Goal: Information Seeking & Learning: Find specific page/section

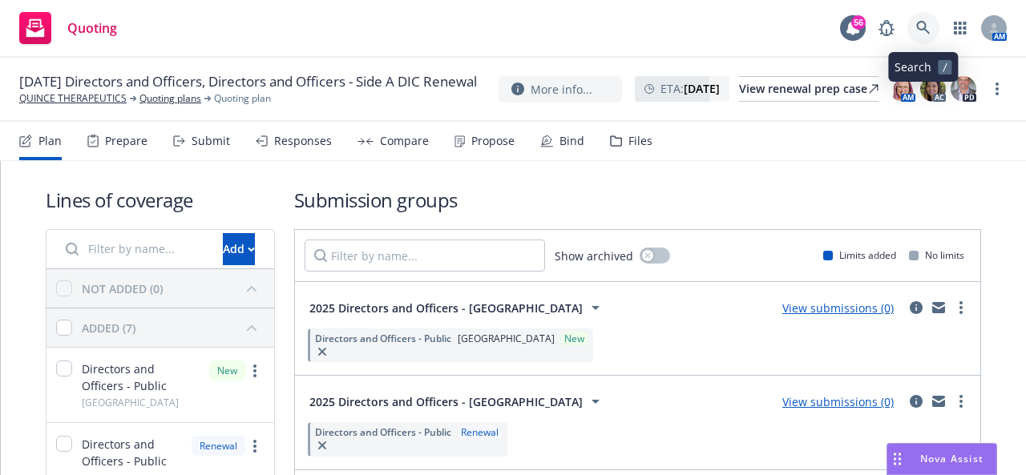
click at [914, 31] on link at bounding box center [923, 28] width 32 height 32
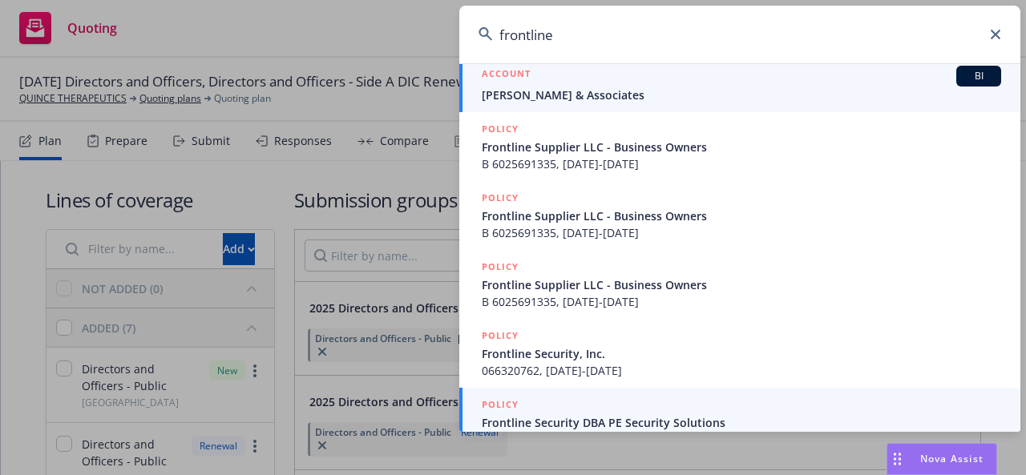
scroll to position [425, 0]
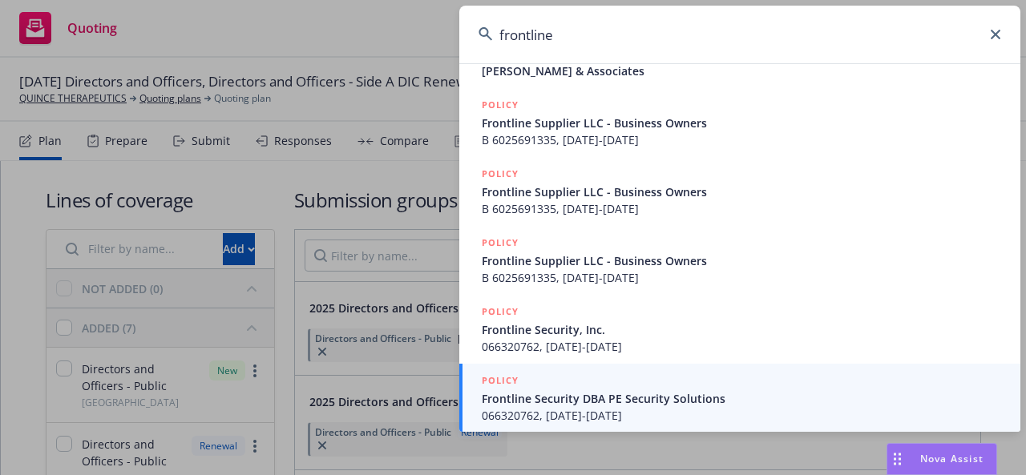
click at [612, 36] on input "frontline" at bounding box center [739, 35] width 561 height 58
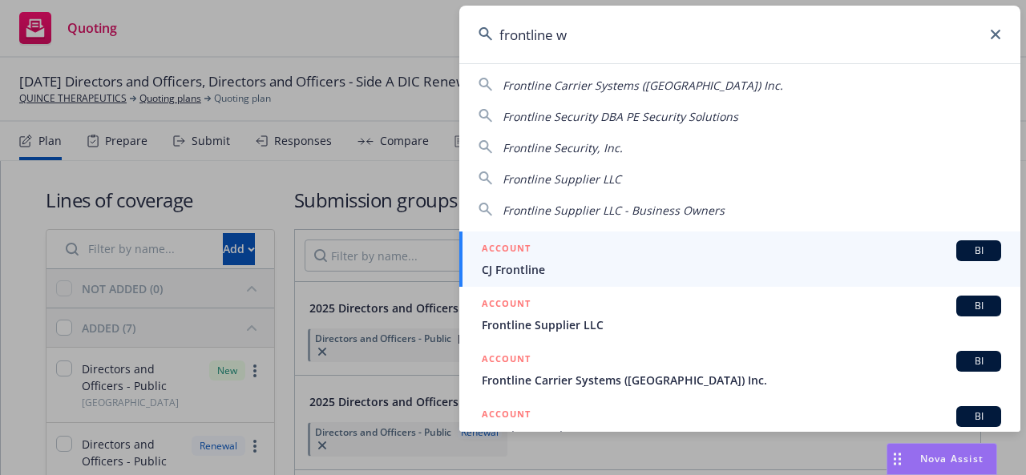
scroll to position [0, 0]
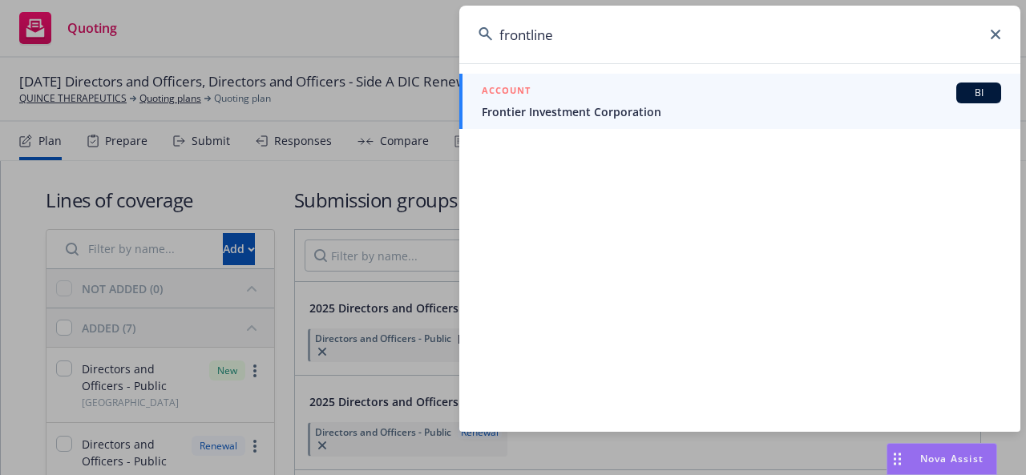
type input "frontline"
